Goal: Information Seeking & Learning: Learn about a topic

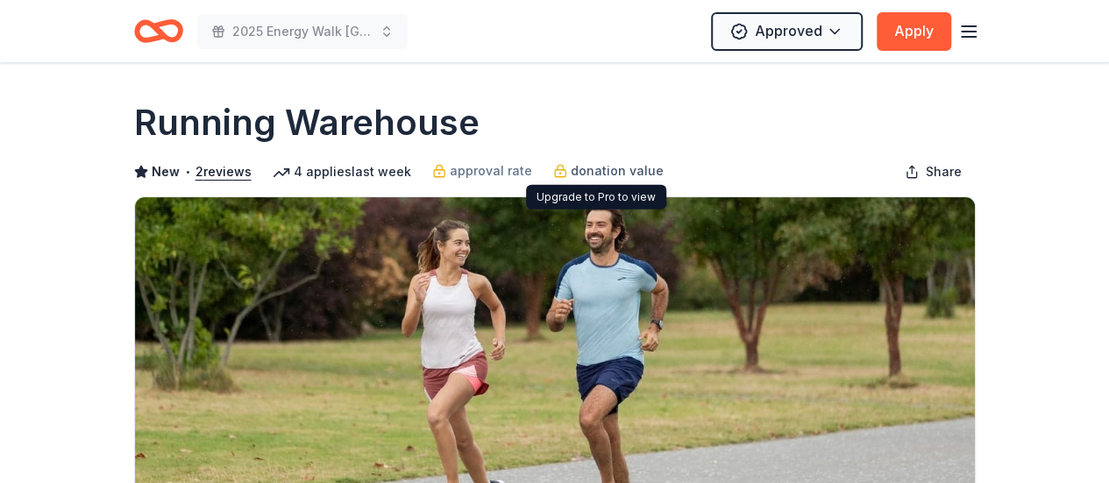
click at [603, 173] on span "donation value" at bounding box center [617, 170] width 93 height 21
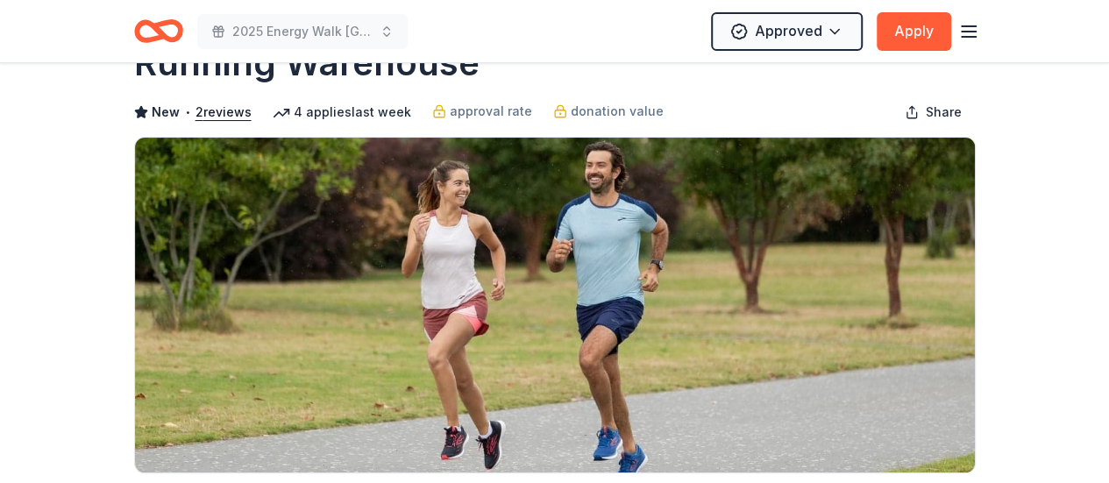
scroll to position [88, 0]
